Goal: Transaction & Acquisition: Register for event/course

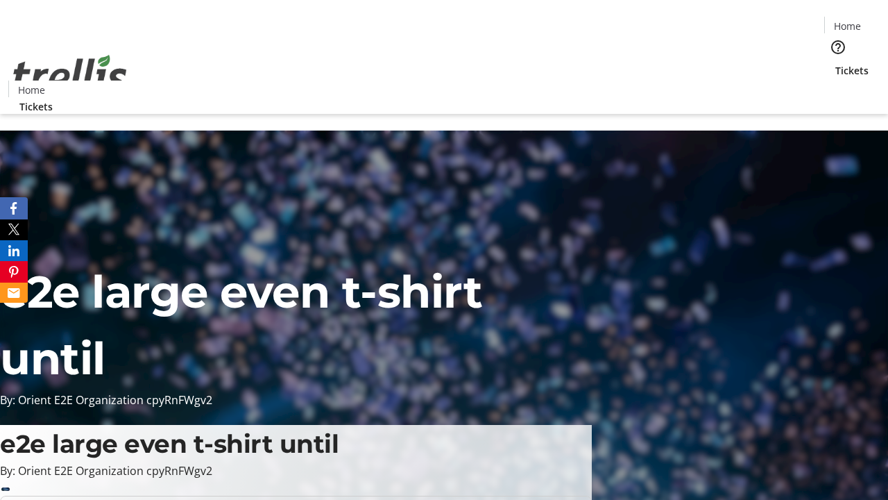
click at [835, 63] on span "Tickets" at bounding box center [851, 70] width 33 height 15
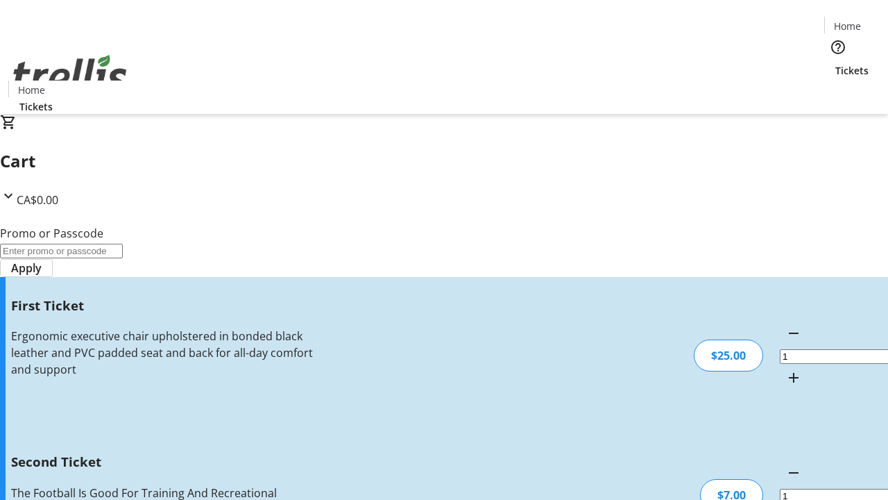
type input "2"
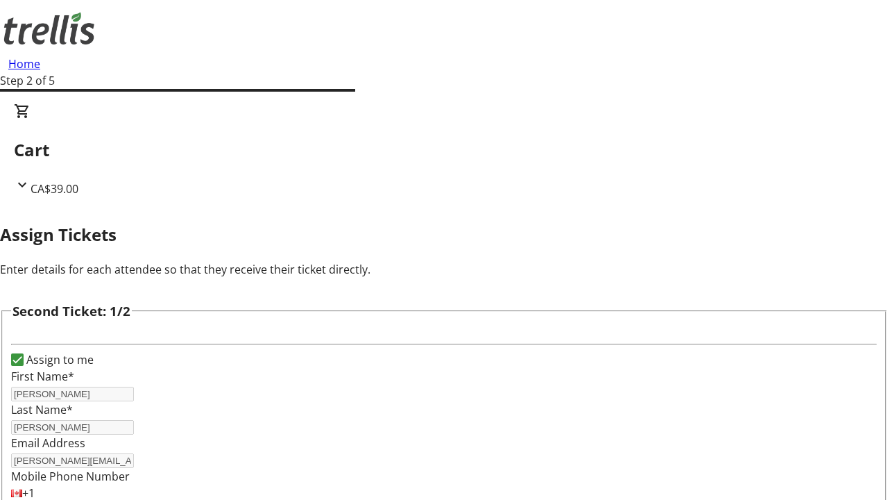
type input "[PERSON_NAME]"
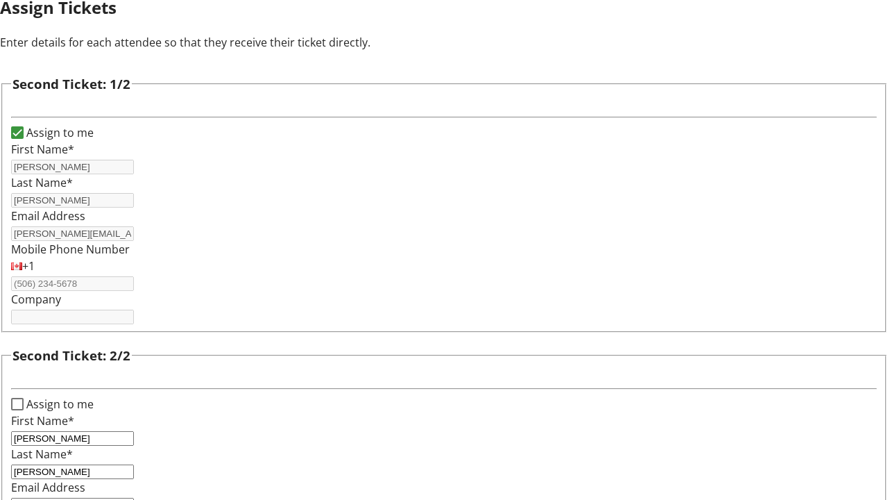
type input "[EMAIL_ADDRESS][DOMAIN_NAME]"
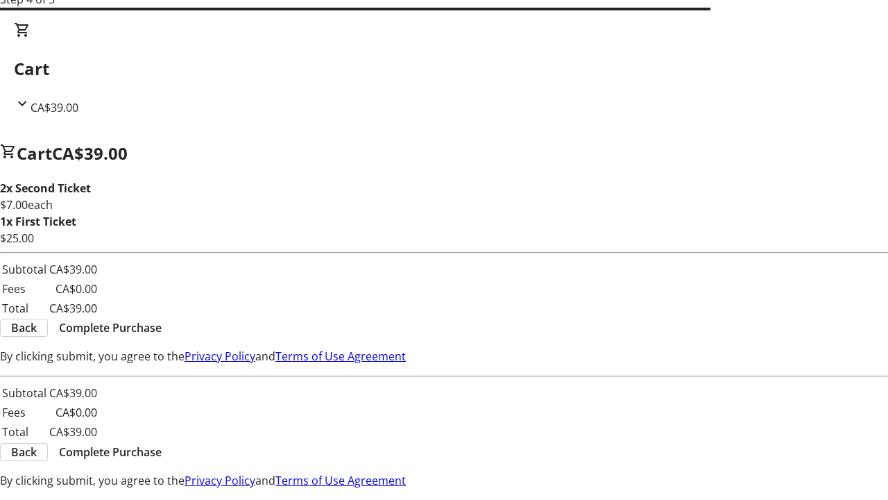
scroll to position [0, 0]
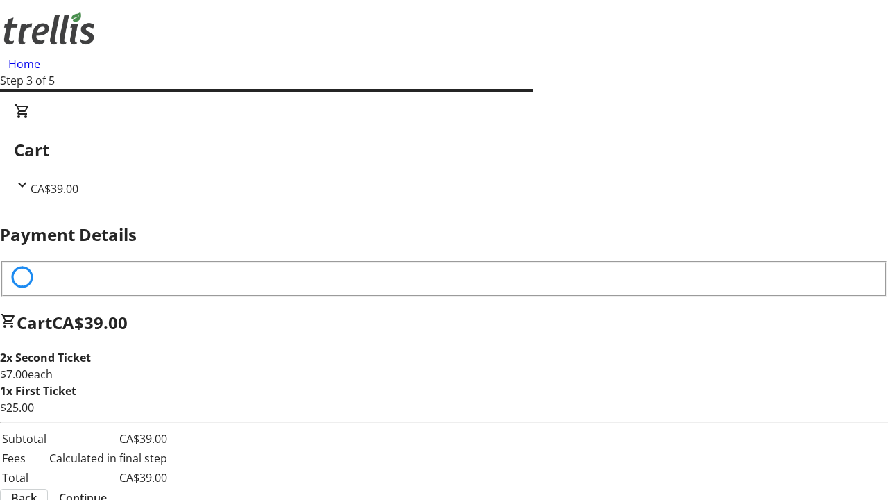
click at [37, 489] on span "Back" at bounding box center [24, 497] width 26 height 17
